Goal: Check status: Check status

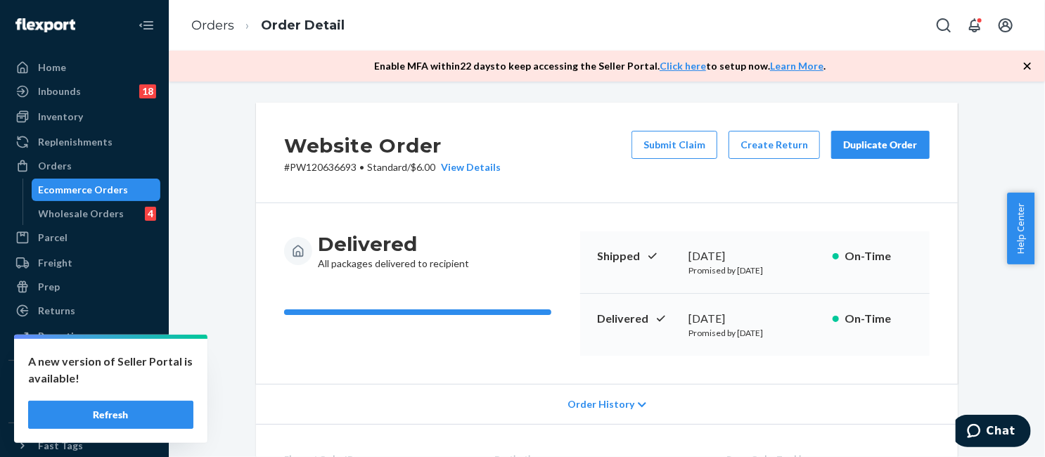
scroll to position [634, 0]
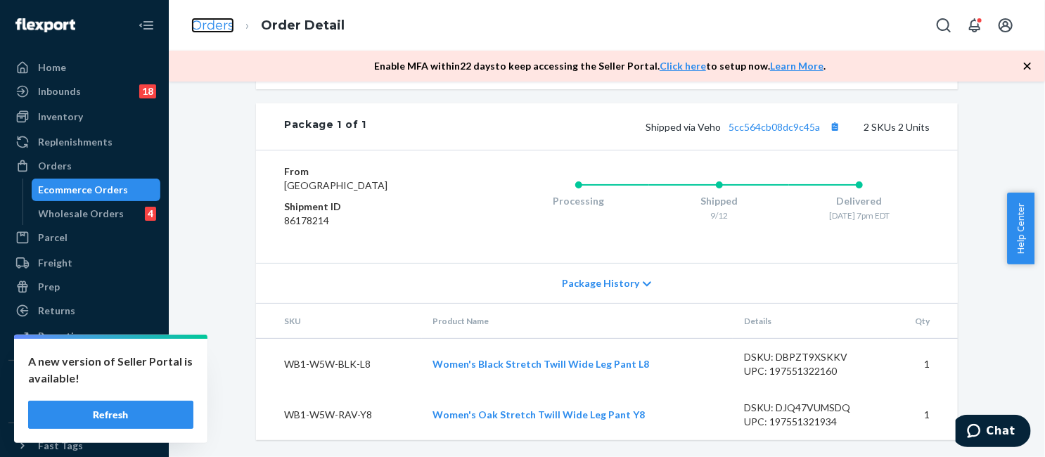
click at [226, 31] on link "Orders" at bounding box center [212, 25] width 43 height 15
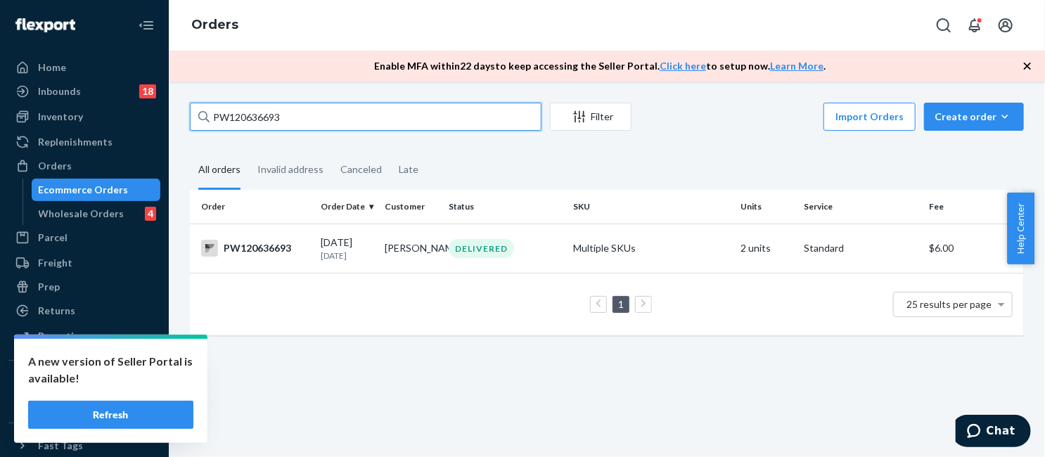
click at [281, 111] on input "PW120636693" at bounding box center [366, 117] width 352 height 28
paste input "25767"
type input "PW120625767"
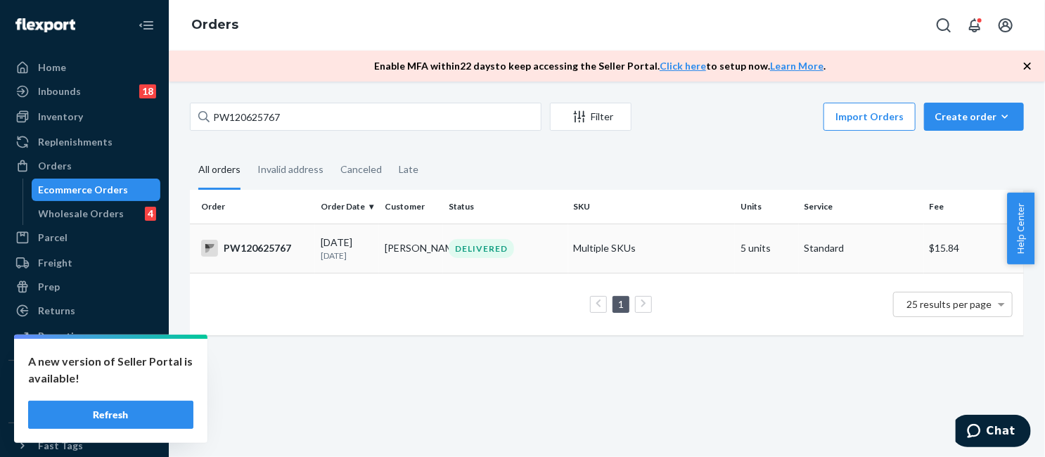
click at [643, 259] on td "Multiple SKUs" at bounding box center [651, 248] width 167 height 49
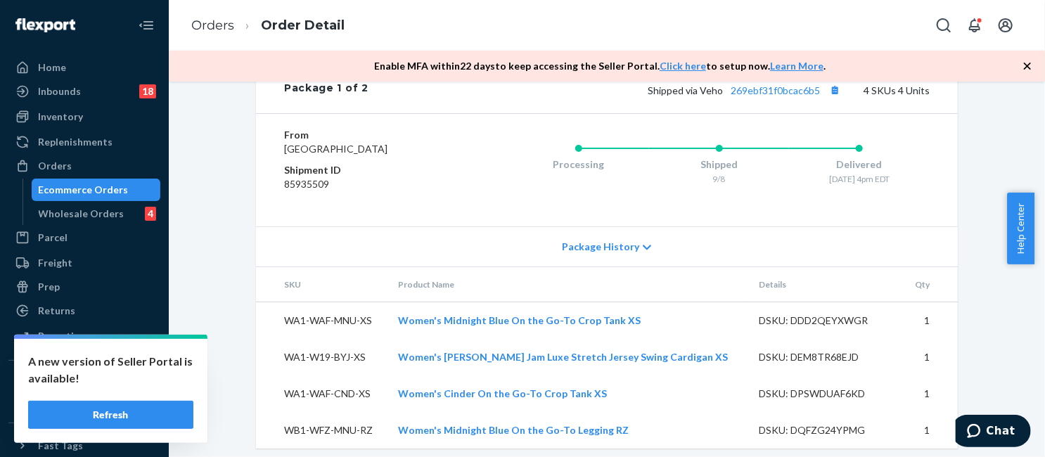
scroll to position [709, 0]
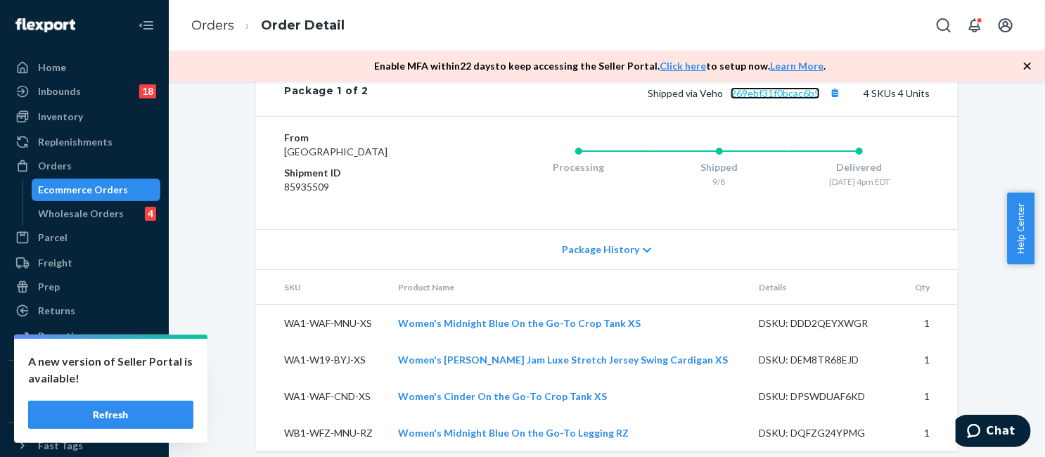
click at [764, 99] on link "269ebf31f0bcac6b5" at bounding box center [775, 93] width 89 height 12
click at [219, 29] on link "Orders" at bounding box center [212, 25] width 43 height 15
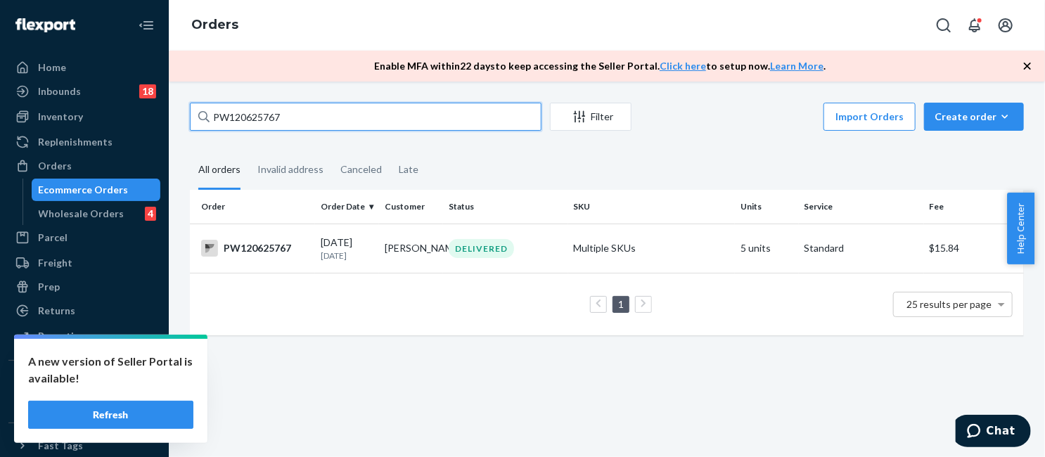
click at [370, 119] on input "PW120625767" at bounding box center [366, 117] width 352 height 28
paste input "61345"
type input "PW120661345"
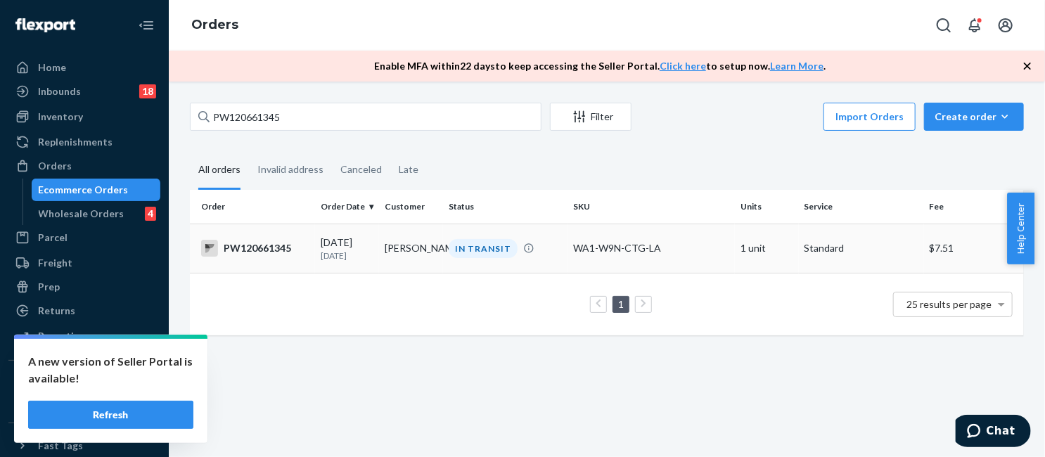
click at [637, 248] on div "WA1-W9N-CTG-LA" at bounding box center [651, 248] width 155 height 14
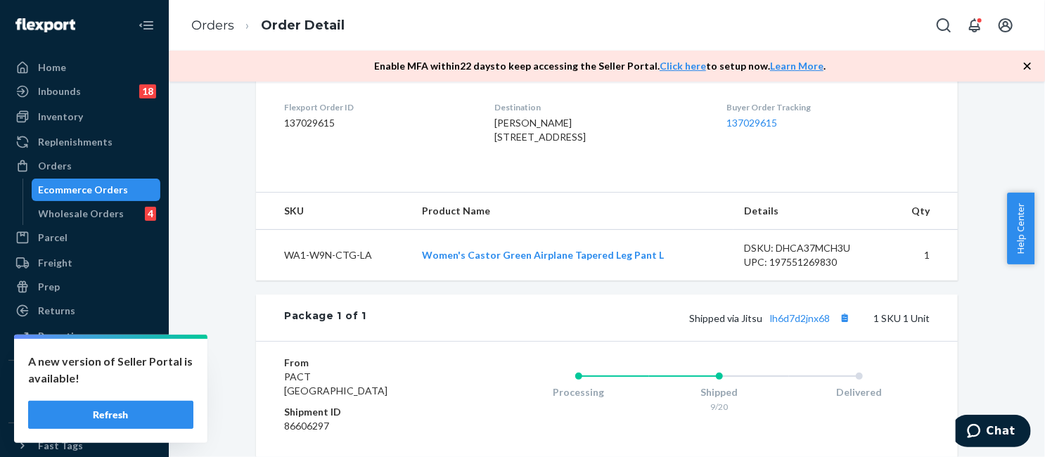
scroll to position [532, 0]
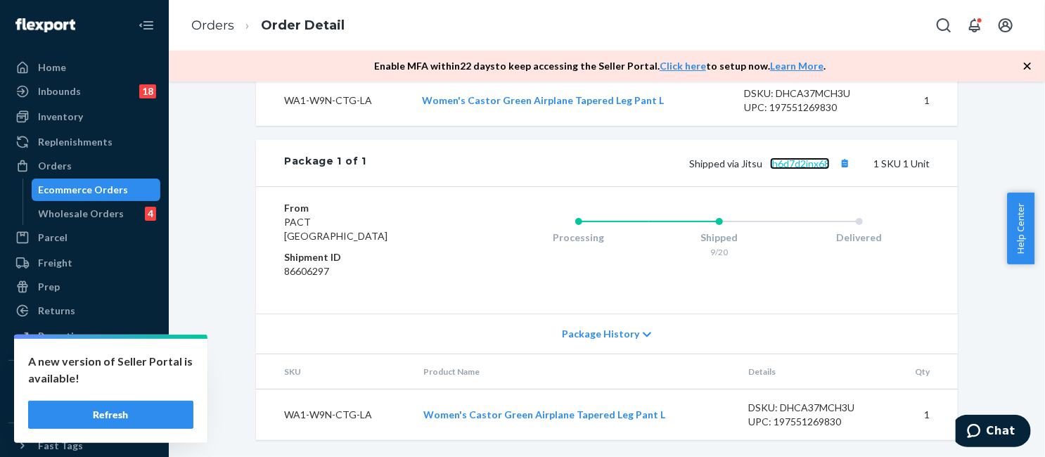
click at [789, 163] on link "lh6d7d2jnx68" at bounding box center [800, 164] width 60 height 12
